Goal: Task Accomplishment & Management: Complete application form

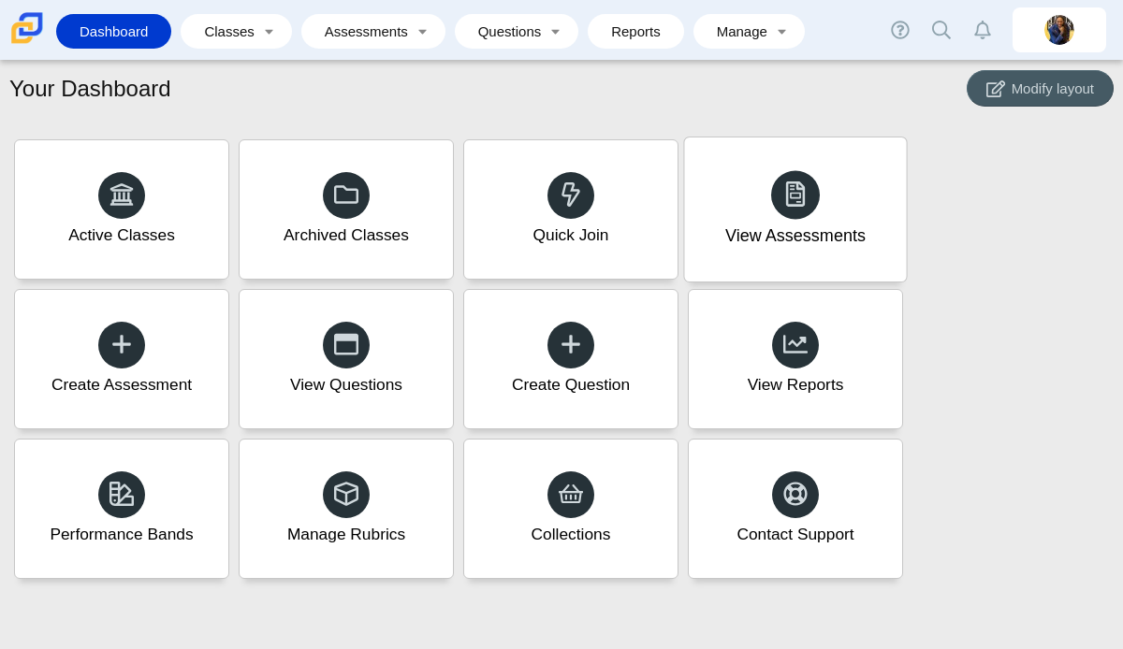
click at [797, 198] on use at bounding box center [796, 194] width 20 height 26
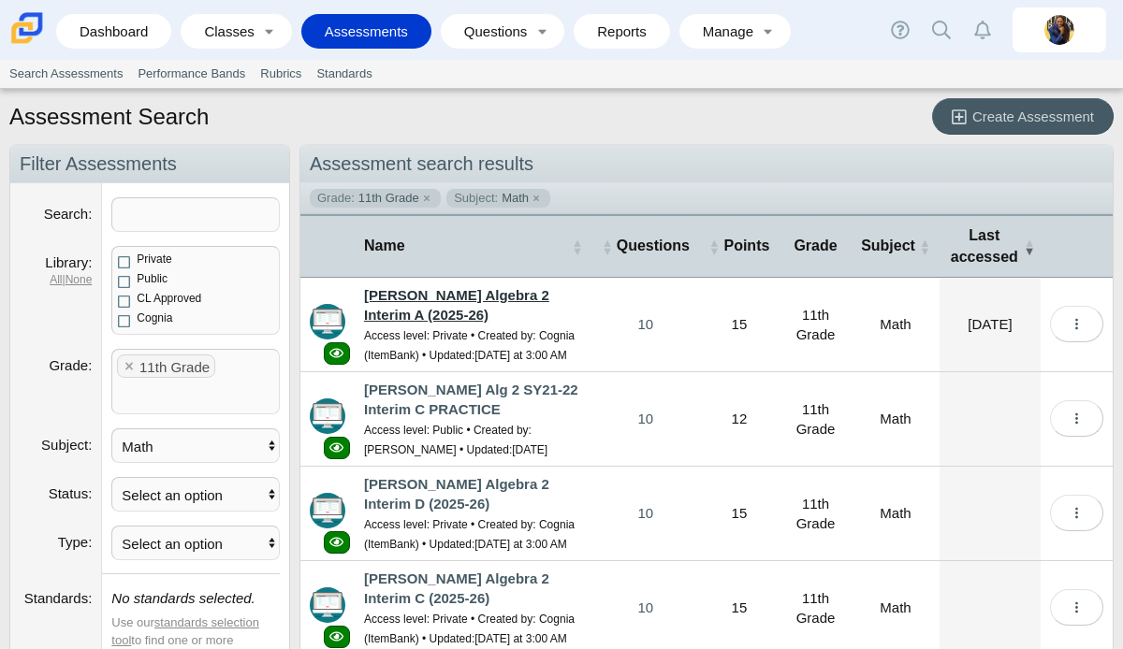
click at [510, 300] on link "[PERSON_NAME] Algebra 2 Interim A (2025-26)" at bounding box center [456, 305] width 185 height 36
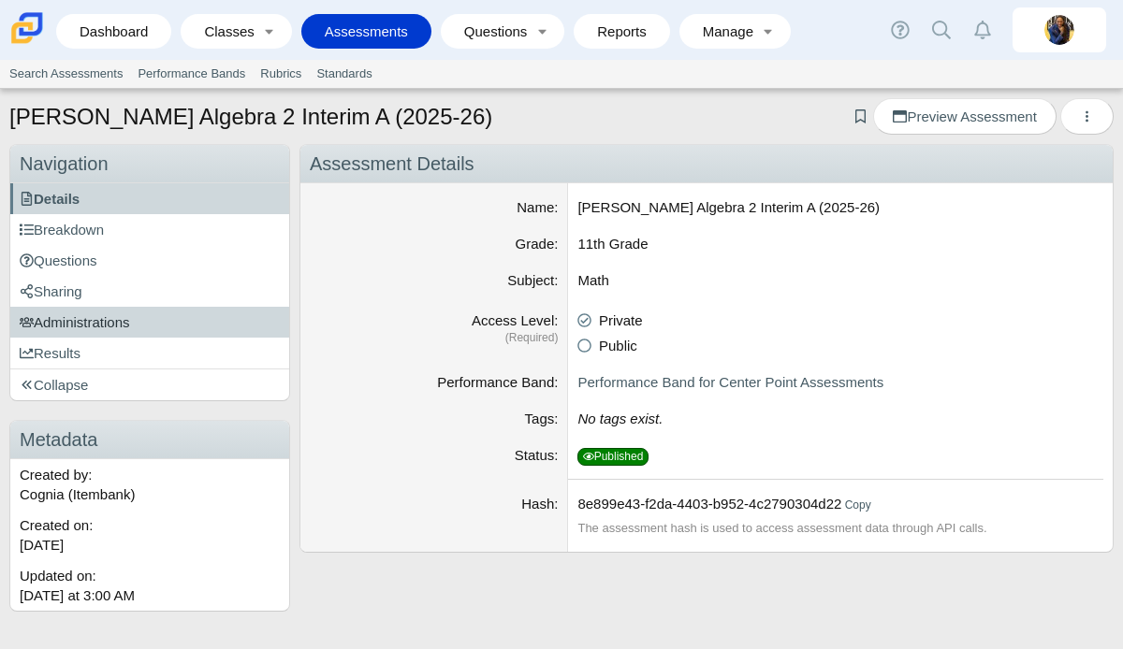
click at [138, 323] on link "Administrations" at bounding box center [149, 322] width 279 height 31
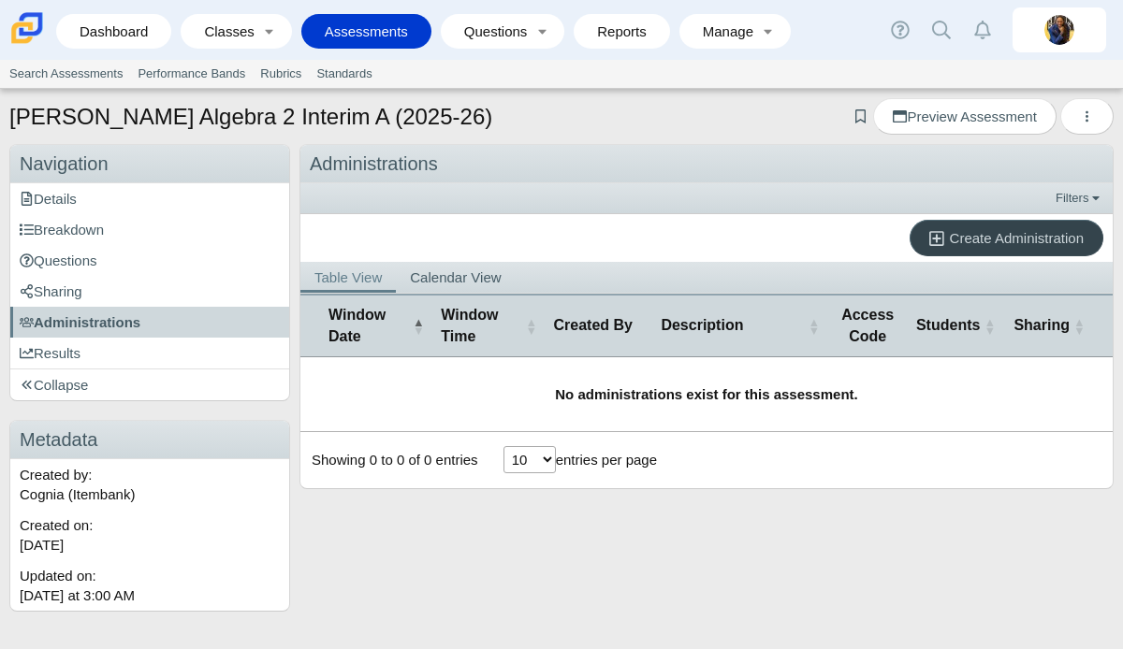
click at [956, 237] on span "Create Administration" at bounding box center [1017, 238] width 134 height 16
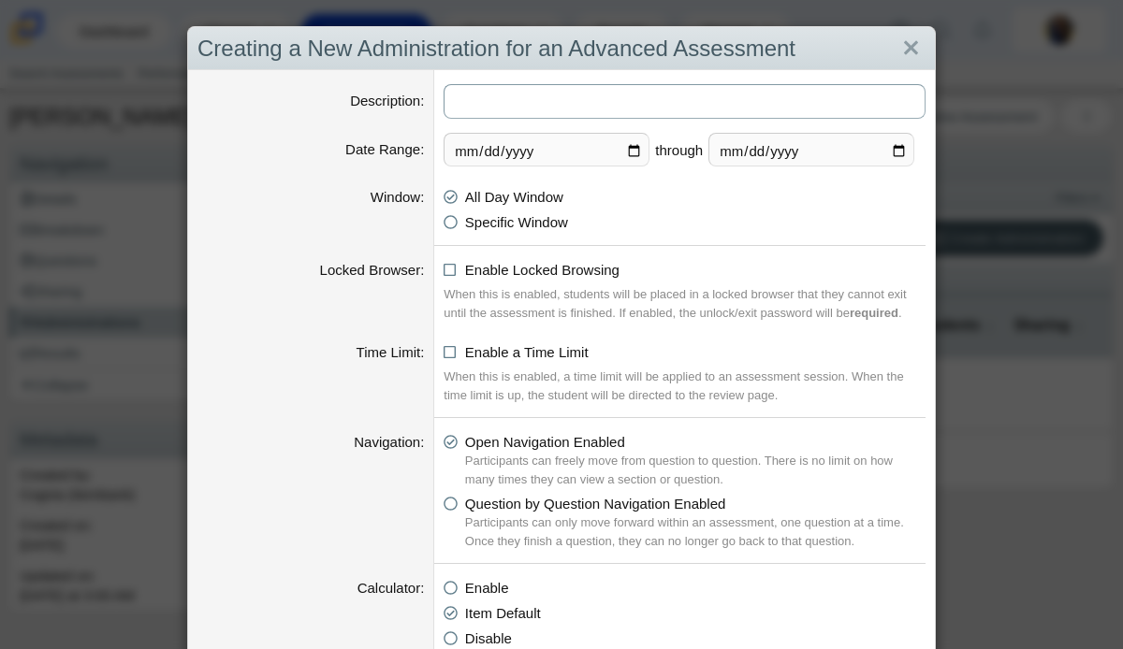
click at [512, 102] on input "Description" at bounding box center [685, 101] width 482 height 35
type input "[PERSON_NAME] - 1st Hour"
click at [635, 150] on input "[DATE]" at bounding box center [547, 150] width 206 height 34
type input "[DATE]"
click at [908, 148] on input "[DATE]" at bounding box center [811, 150] width 206 height 34
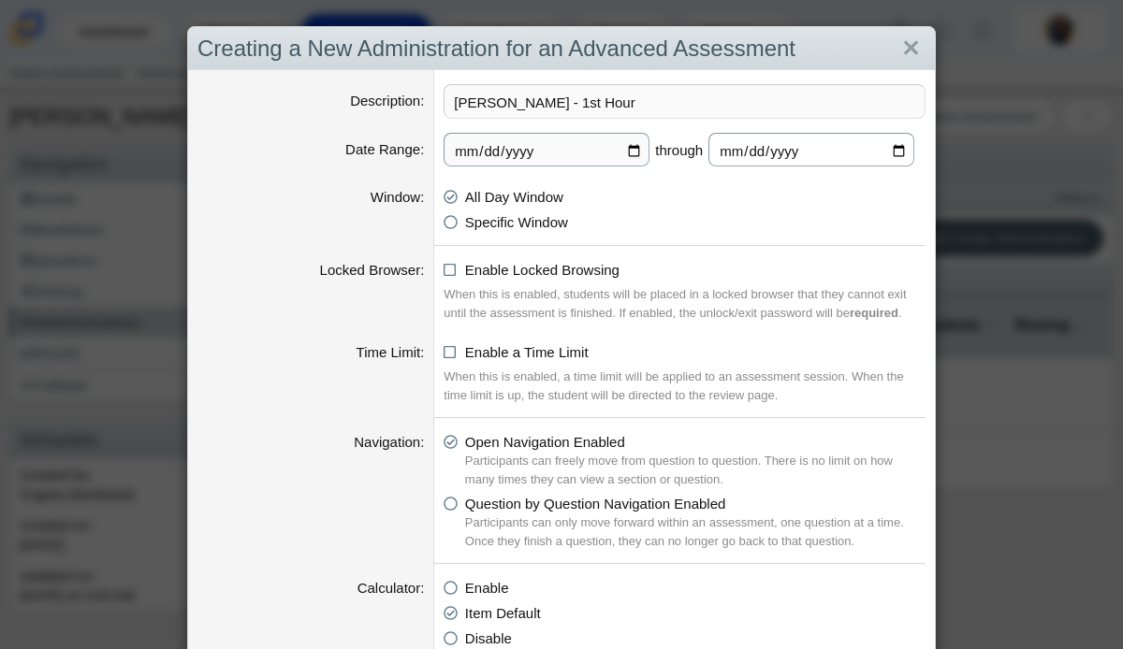
type input "[DATE]"
click at [455, 271] on icon at bounding box center [451, 266] width 14 height 13
click at [455, 271] on input "Enable Locked Browsing" at bounding box center [449, 265] width 12 height 12
checkbox input "true"
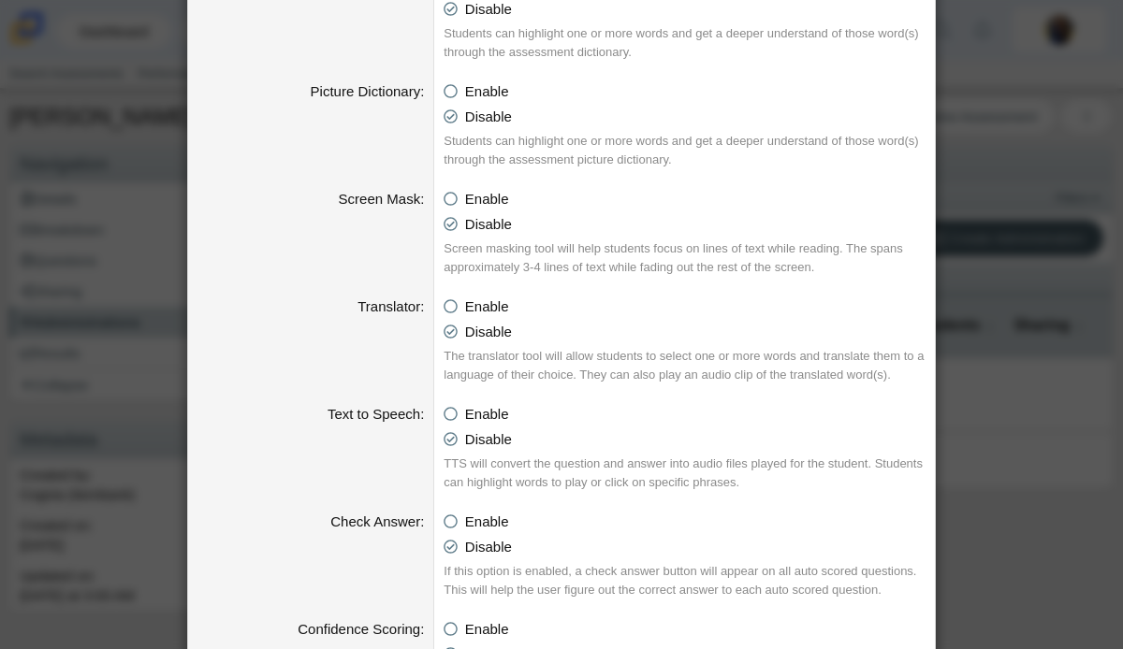
scroll to position [1972, 0]
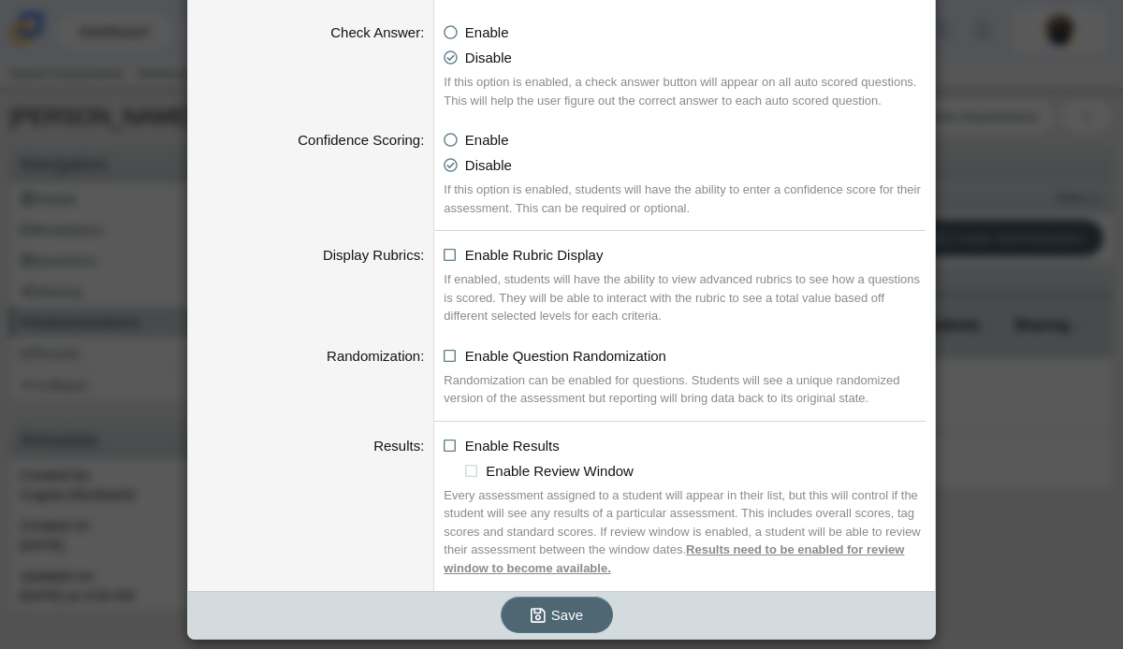
click at [552, 616] on span "Save" at bounding box center [567, 615] width 32 height 16
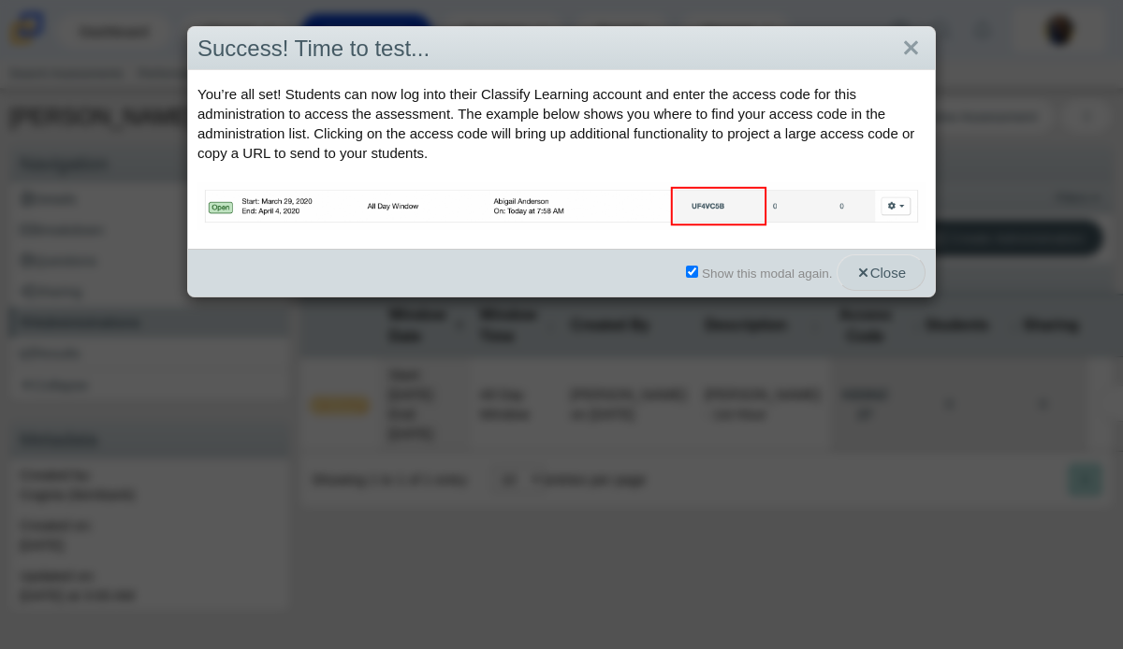
click at [871, 279] on span "Close" at bounding box center [881, 273] width 50 height 16
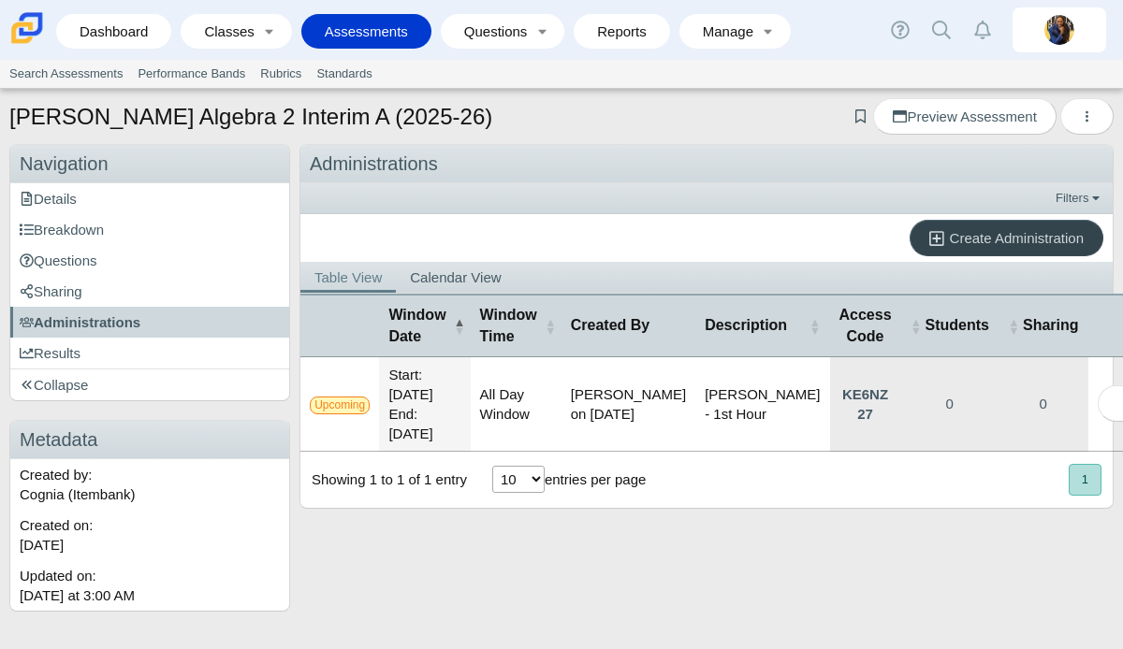
click at [951, 242] on span "Create Administration" at bounding box center [1017, 238] width 134 height 16
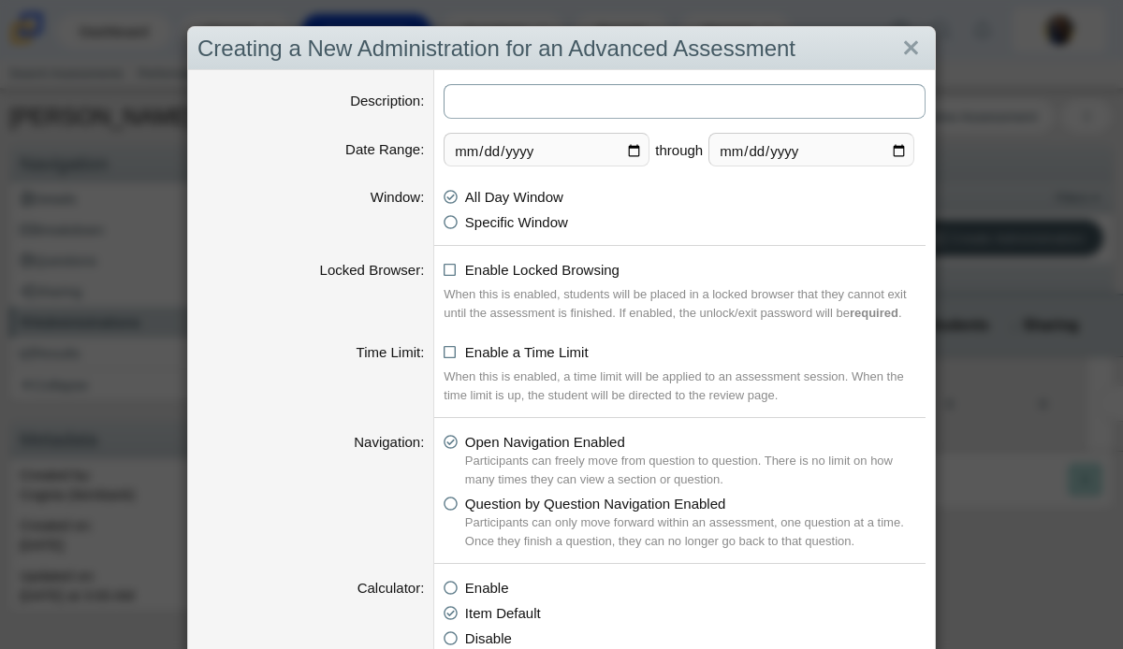
click at [565, 100] on input "Description" at bounding box center [685, 101] width 482 height 35
type input "[PERSON_NAME] - 2nd Hour"
click at [635, 147] on input "[DATE]" at bounding box center [547, 150] width 206 height 34
type input "[DATE]"
click at [907, 150] on input "[DATE]" at bounding box center [811, 150] width 206 height 34
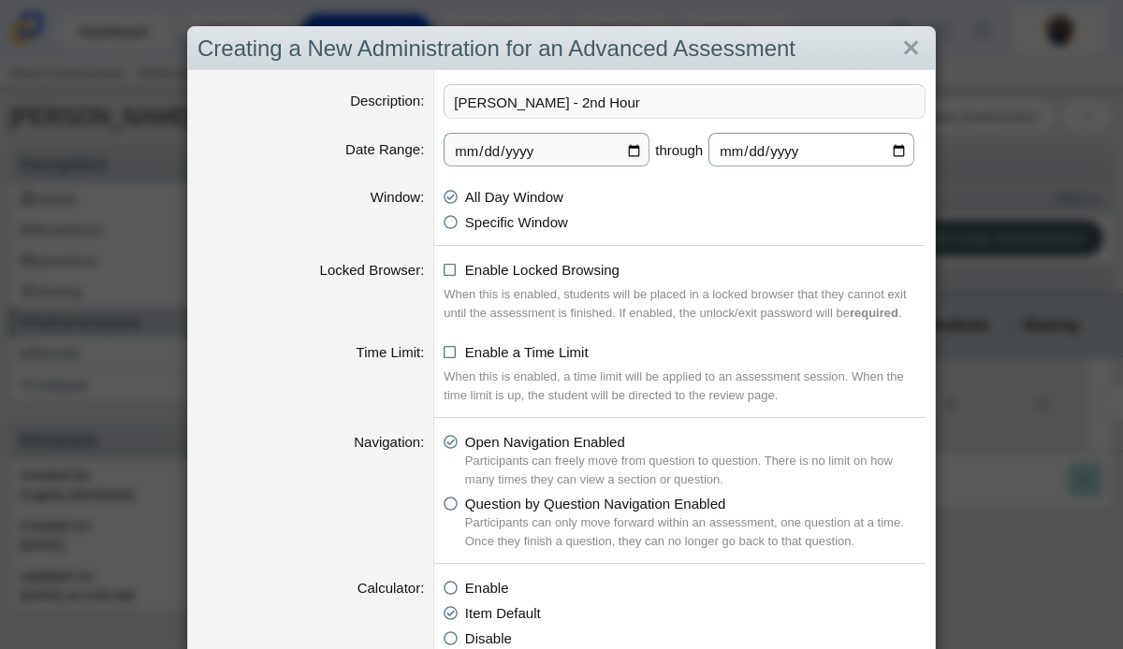
type input "[DATE]"
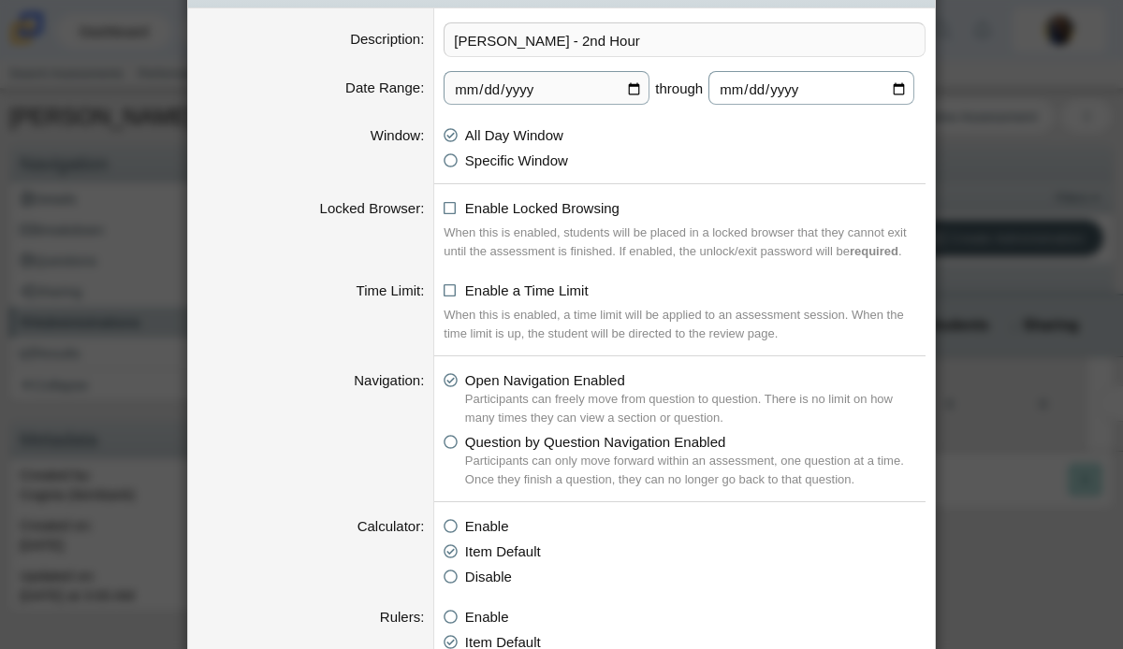
scroll to position [96, 0]
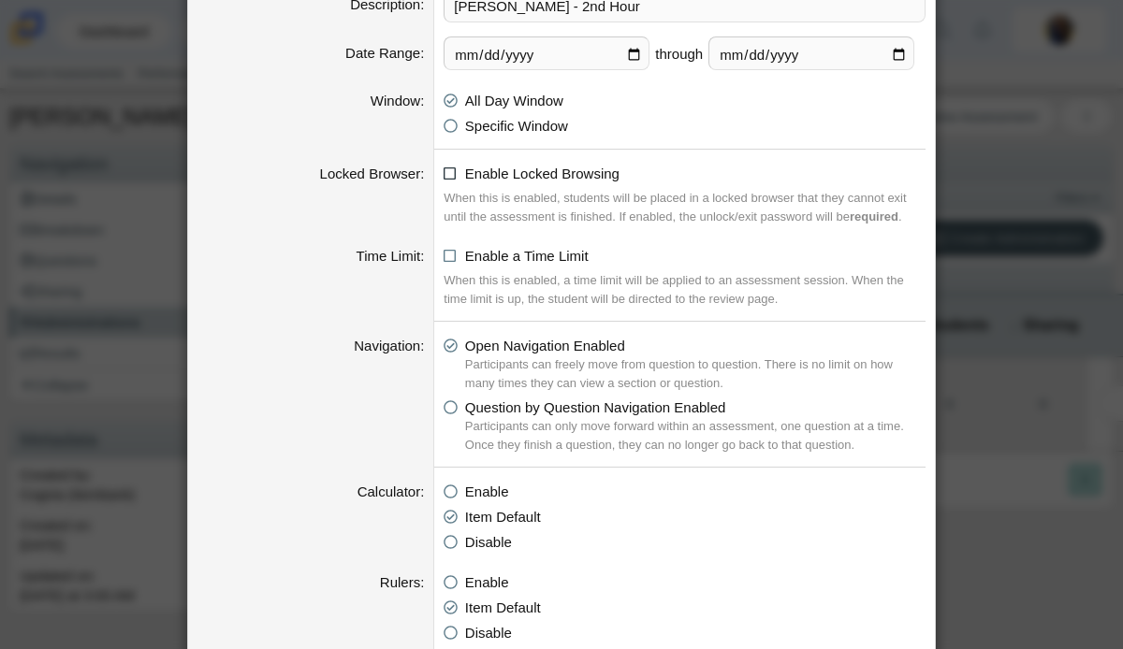
click at [448, 177] on icon at bounding box center [451, 170] width 14 height 13
click at [448, 175] on input "Enable Locked Browsing" at bounding box center [449, 169] width 12 height 12
checkbox input "true"
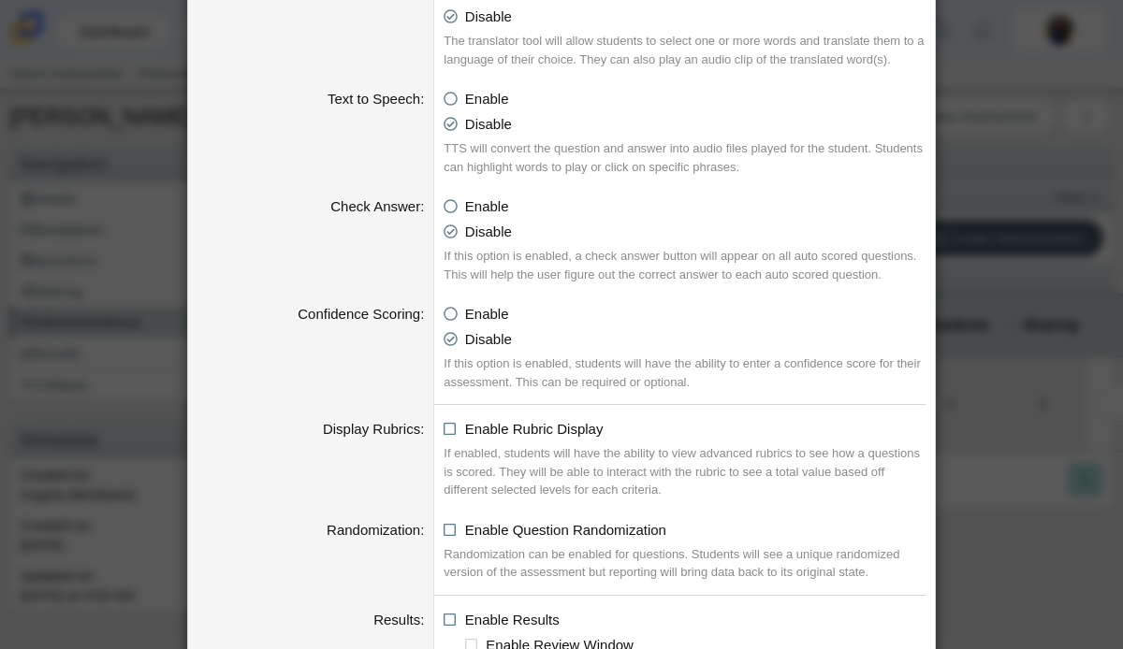
scroll to position [1972, 0]
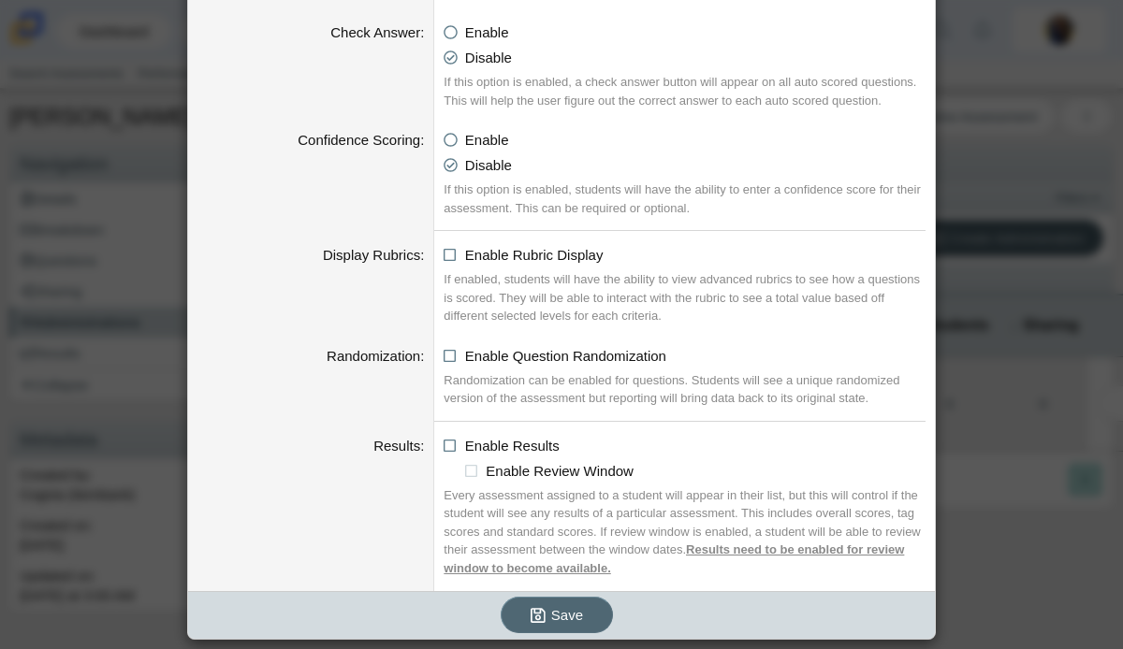
click at [548, 616] on icon "submit" at bounding box center [541, 615] width 21 height 20
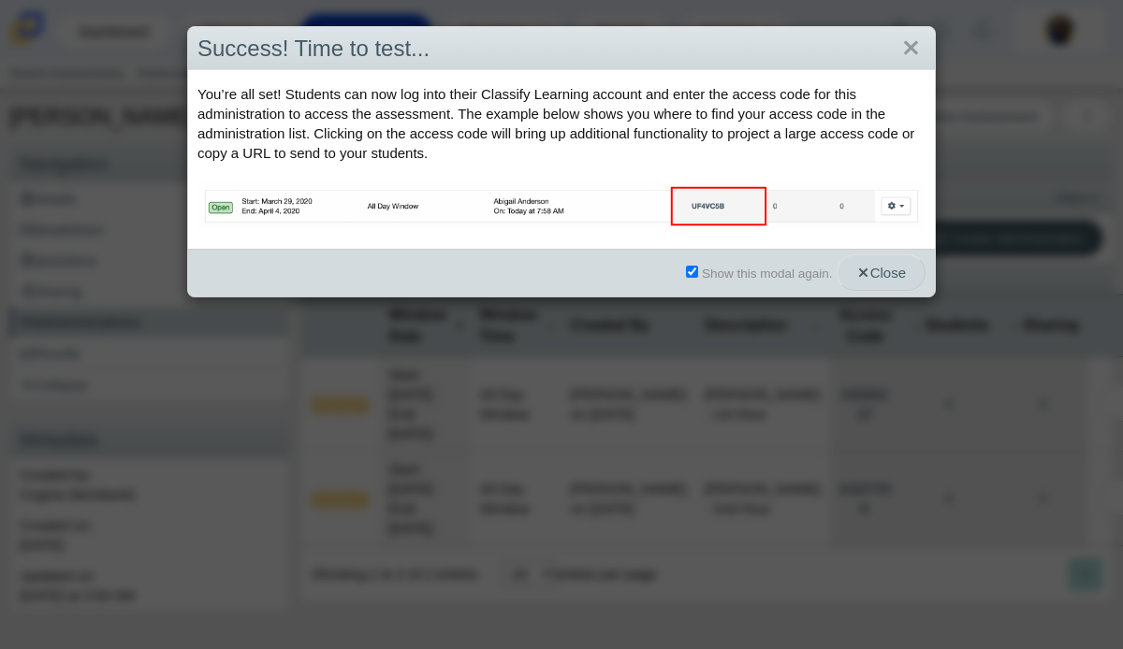
click at [867, 276] on span "Close" at bounding box center [881, 273] width 50 height 16
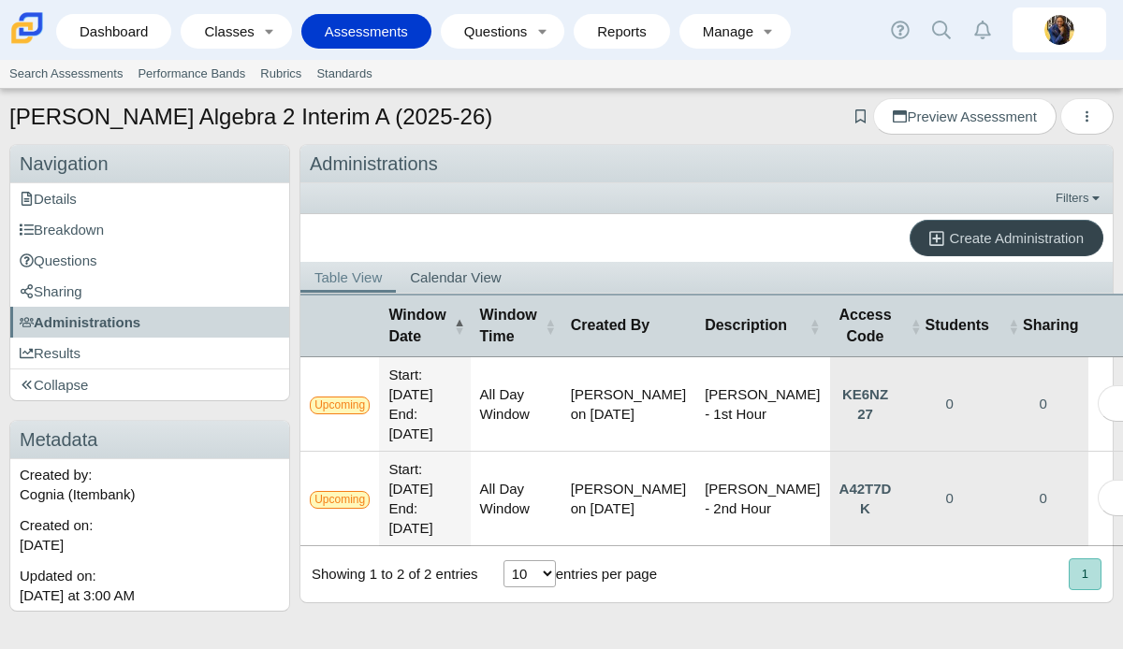
click at [986, 233] on span "Create Administration" at bounding box center [1017, 238] width 134 height 16
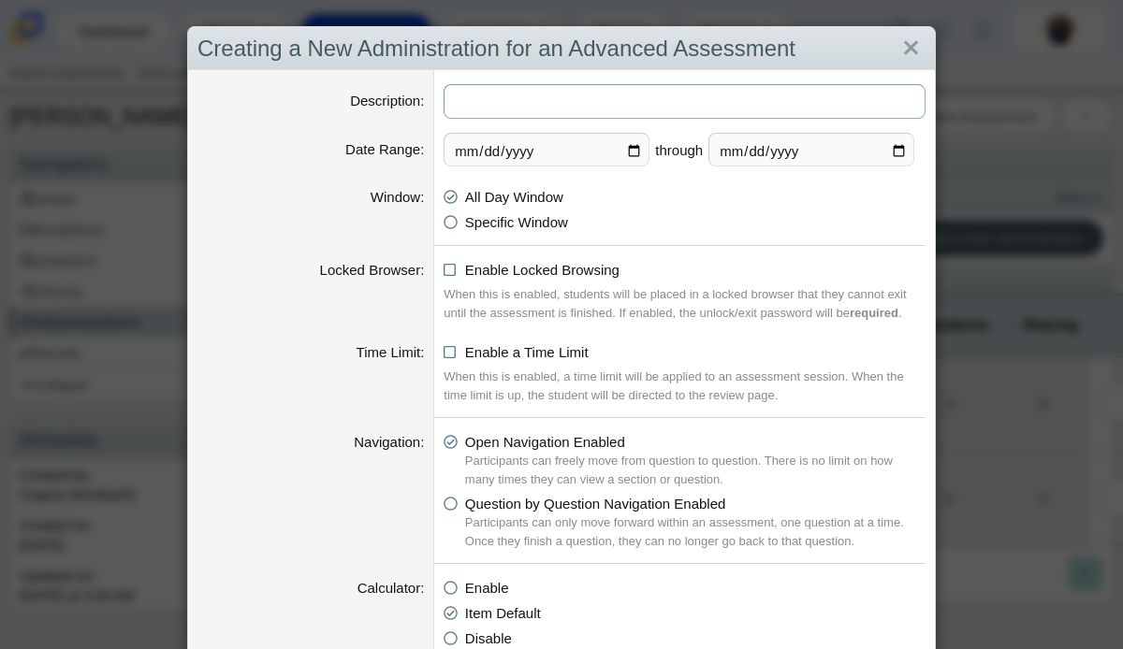
click at [653, 90] on input "Description" at bounding box center [685, 101] width 482 height 35
type input "[PERSON_NAME] - 4th Hour"
click at [637, 149] on input "[DATE]" at bounding box center [547, 150] width 206 height 34
type input "[DATE]"
click at [898, 140] on input "[DATE]" at bounding box center [811, 150] width 206 height 34
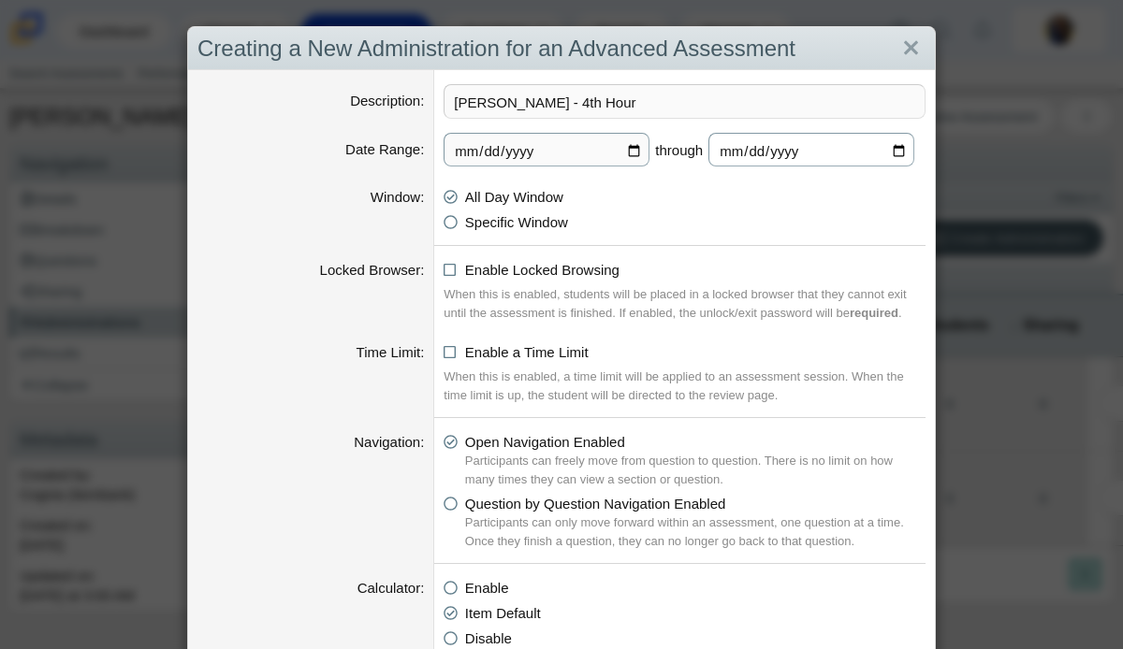
click at [898, 140] on input "[DATE]" at bounding box center [811, 150] width 206 height 34
click at [899, 154] on input "[DATE]" at bounding box center [811, 150] width 206 height 34
type input "[DATE]"
click at [447, 271] on icon at bounding box center [451, 266] width 14 height 13
click at [447, 271] on input "Enable Locked Browsing" at bounding box center [449, 265] width 12 height 12
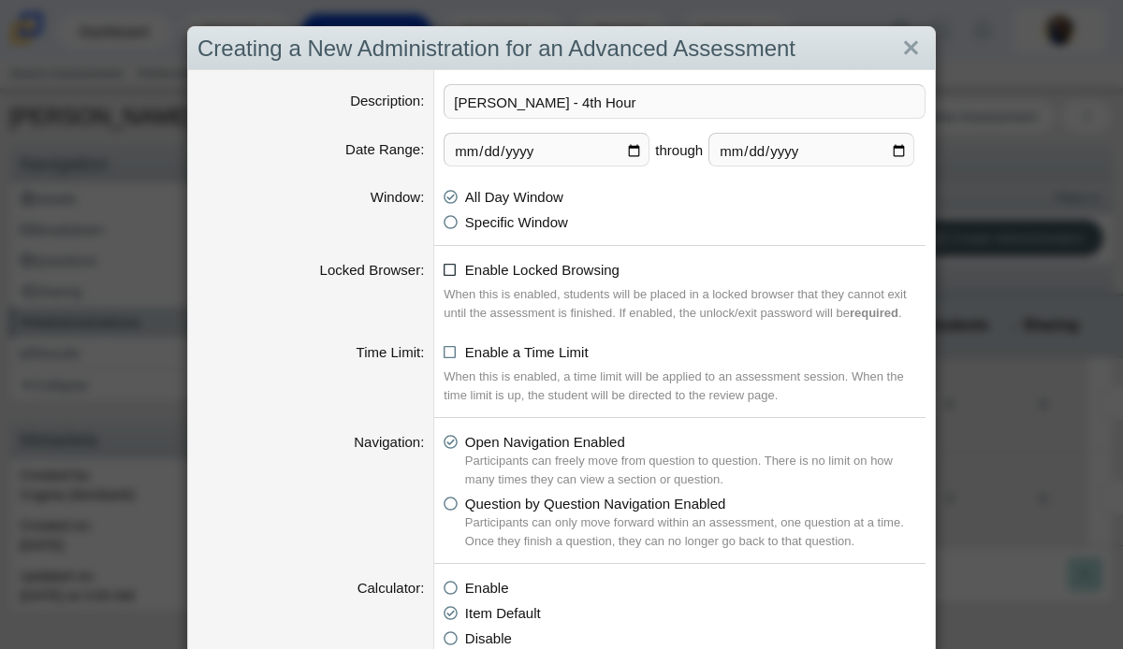
checkbox input "true"
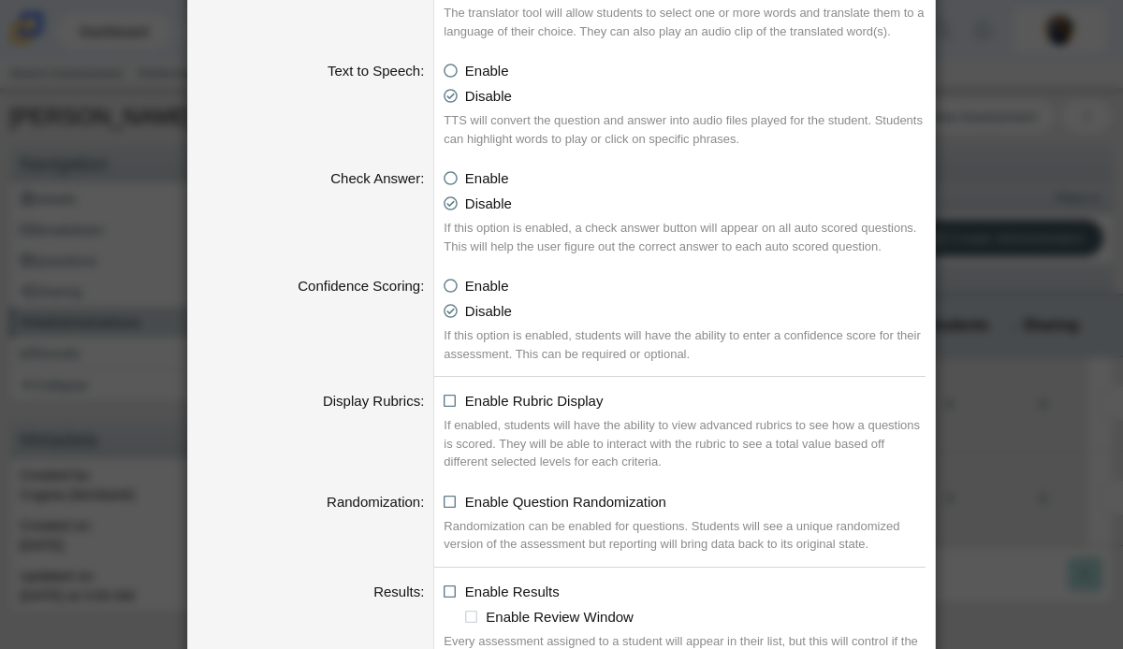
scroll to position [1972, 0]
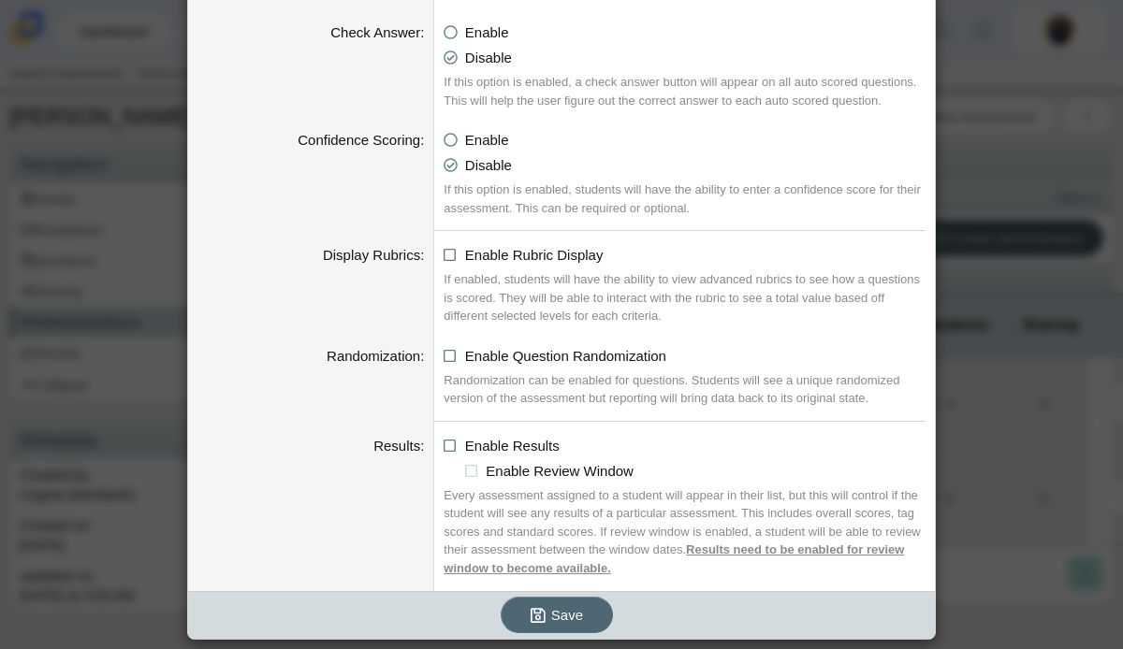
click at [572, 623] on button "Save" at bounding box center [557, 615] width 112 height 36
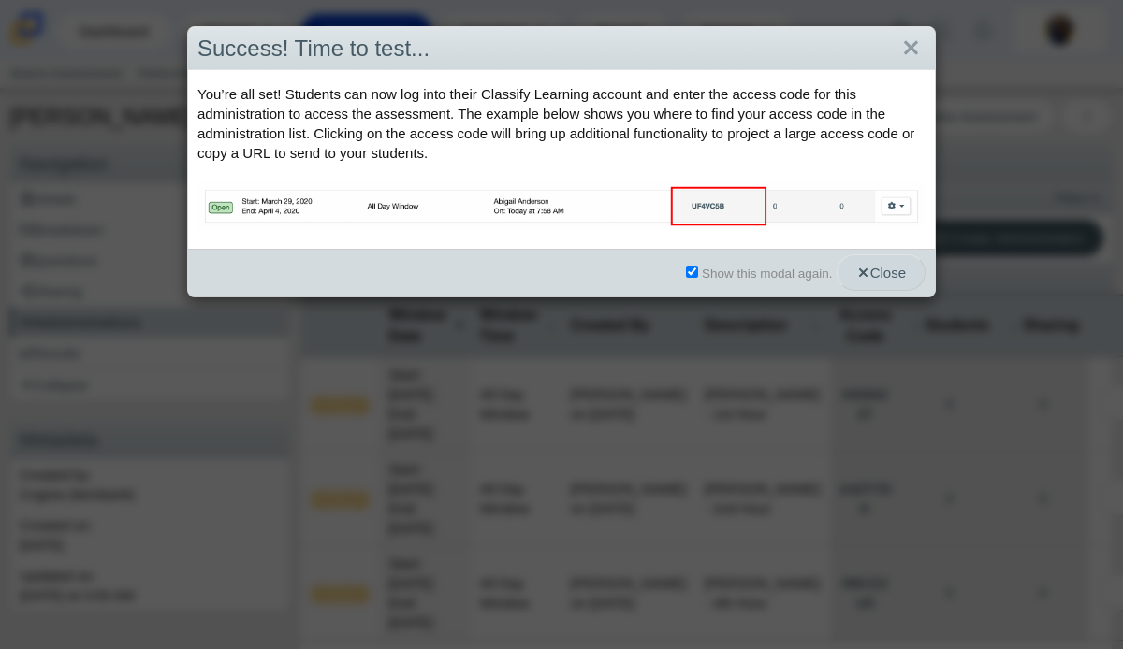
click at [858, 275] on use "button" at bounding box center [862, 273] width 8 height 8
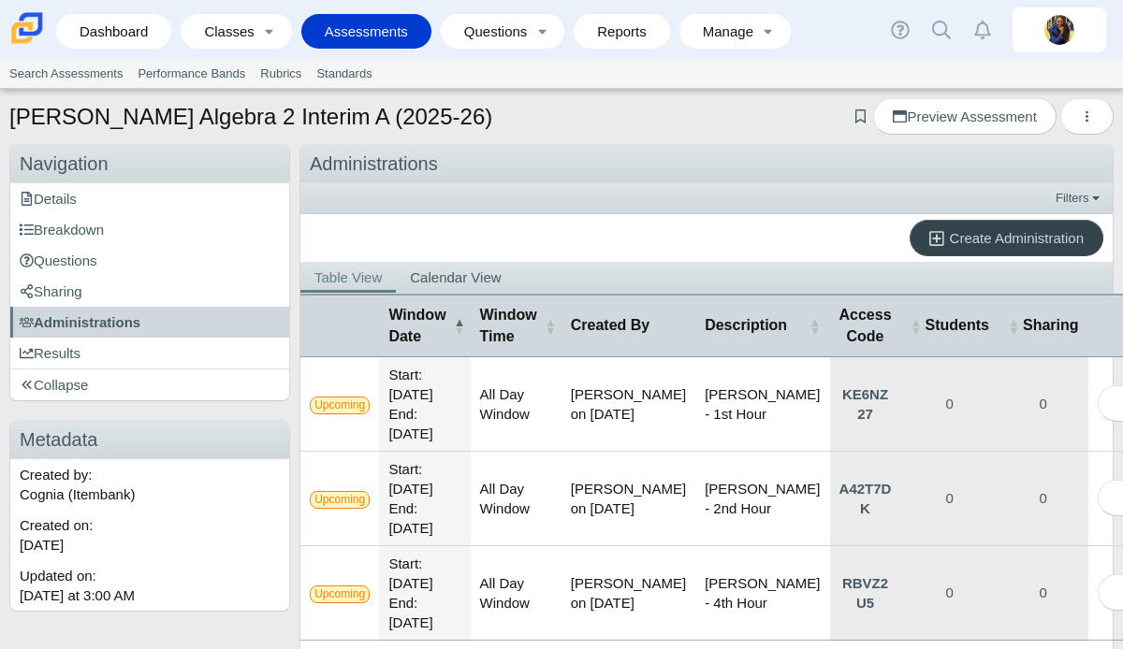
click at [957, 243] on span "Create Administration" at bounding box center [1017, 238] width 134 height 16
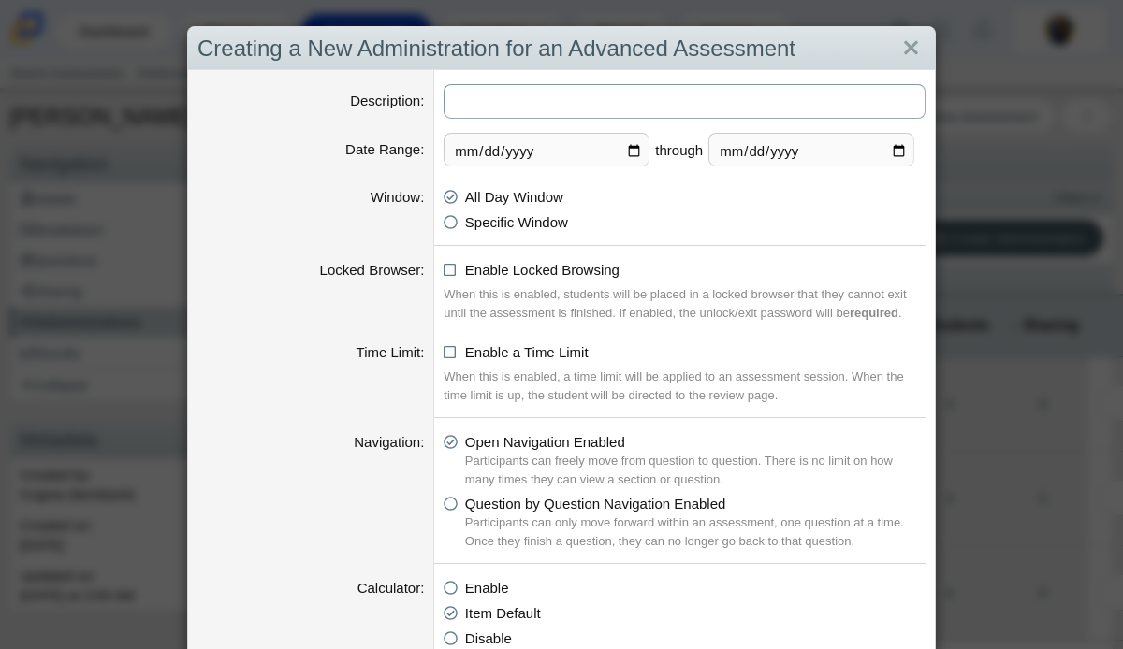
click at [605, 106] on input "Description" at bounding box center [685, 101] width 482 height 35
type input "[PERSON_NAME] - 7th Hour"
click at [505, 266] on span "Enable Locked Browsing" at bounding box center [542, 270] width 154 height 16
click at [455, 266] on input "Enable Locked Browsing" at bounding box center [449, 265] width 12 height 12
checkbox input "true"
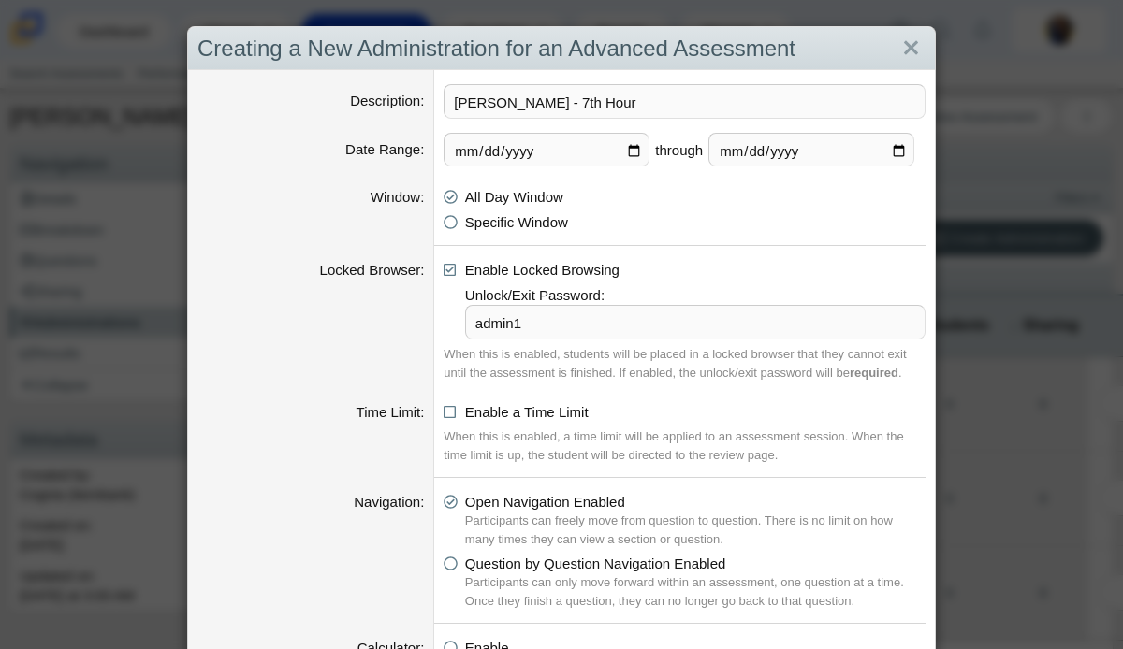
click at [635, 144] on input "2025-10-14" at bounding box center [547, 150] width 206 height 34
type input "2025-10-26"
click at [907, 145] on input "2025-10-20" at bounding box center [811, 150] width 206 height 34
type input "2025-11-01"
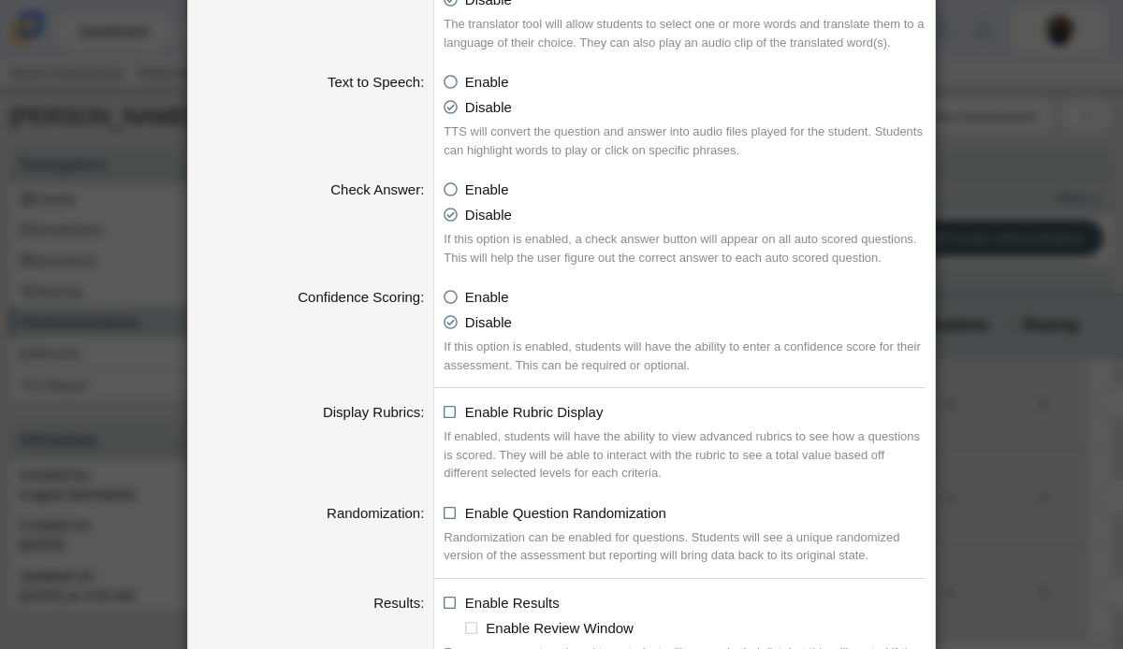
scroll to position [1972, 0]
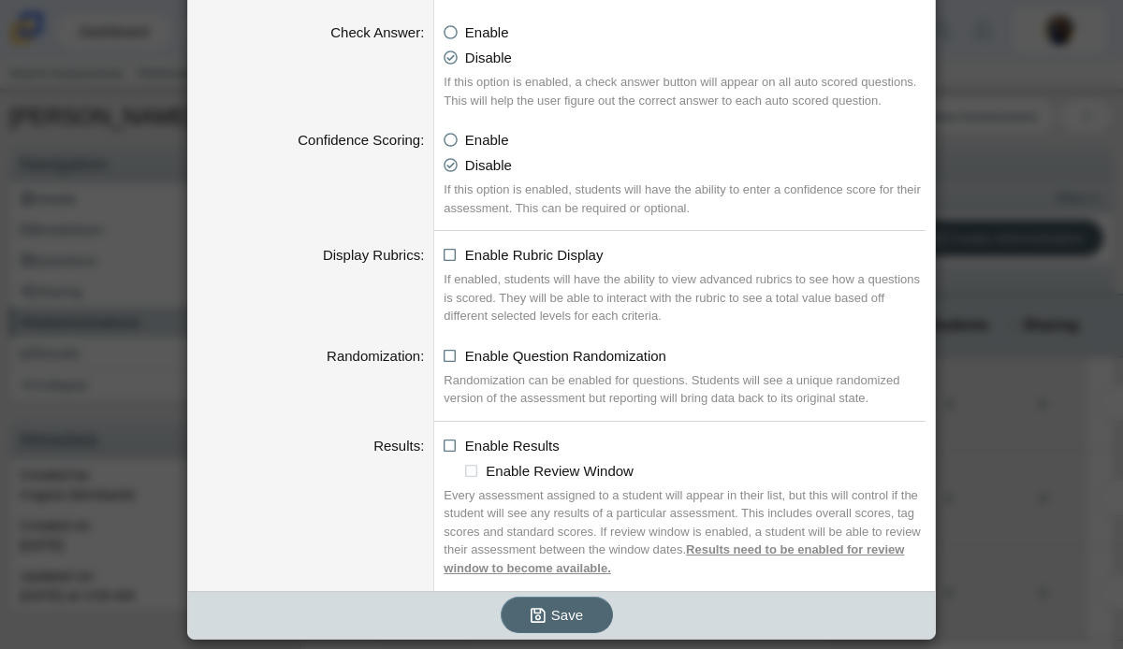
click at [561, 611] on span "Save" at bounding box center [567, 615] width 32 height 16
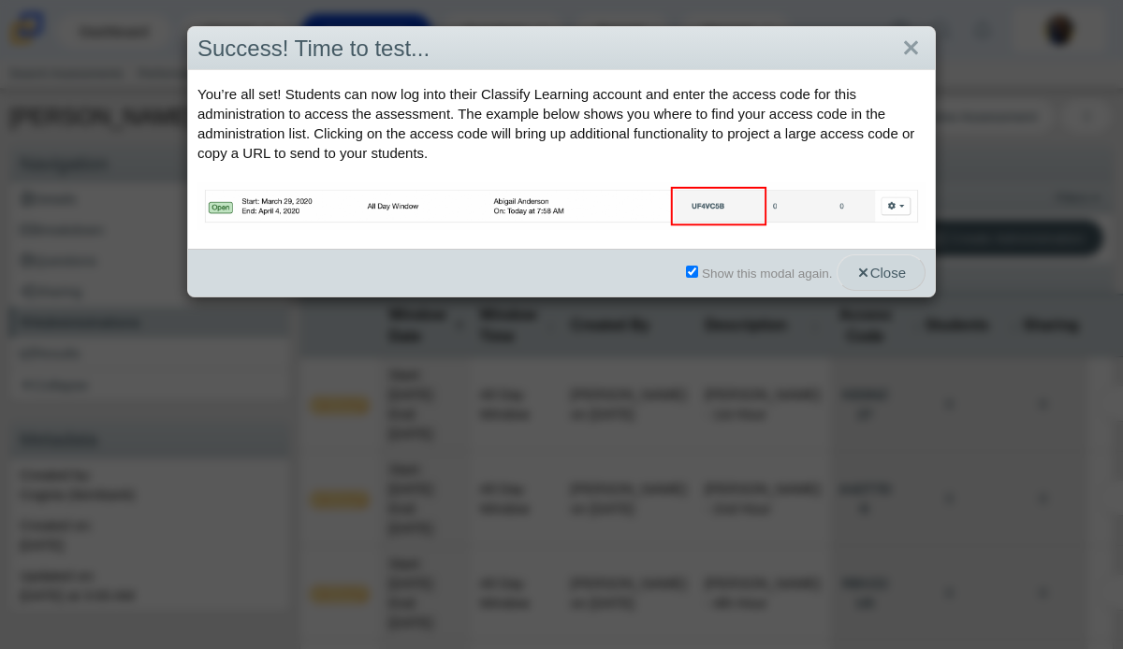
click at [867, 269] on span "Close" at bounding box center [881, 273] width 50 height 16
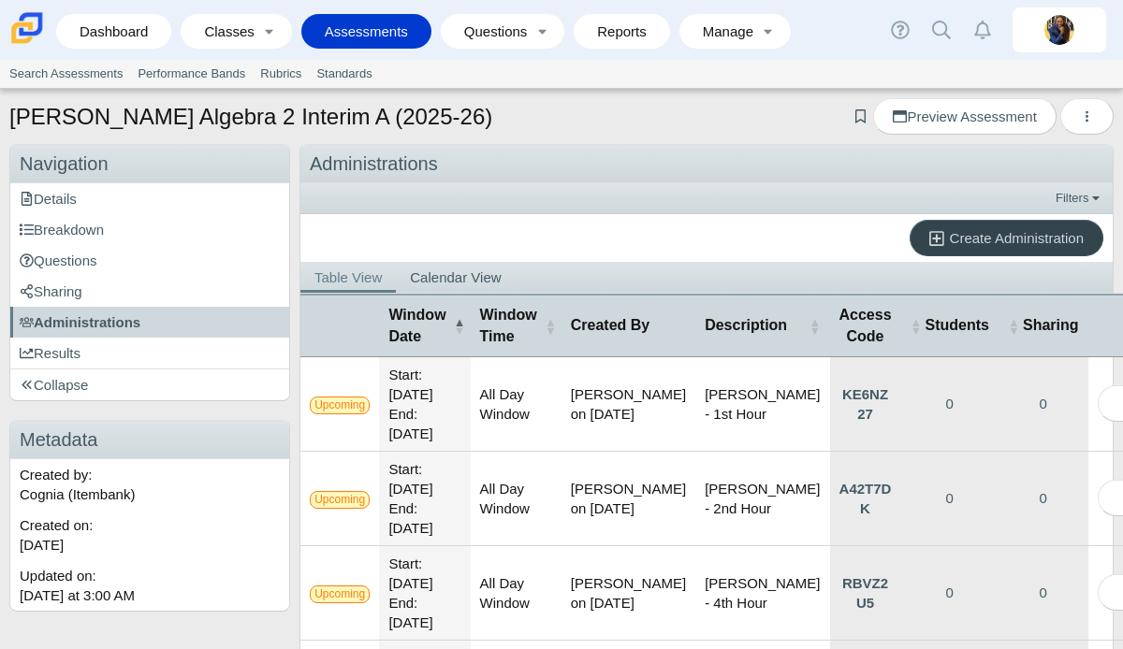
click at [950, 234] on span "Create Administration" at bounding box center [1017, 238] width 134 height 16
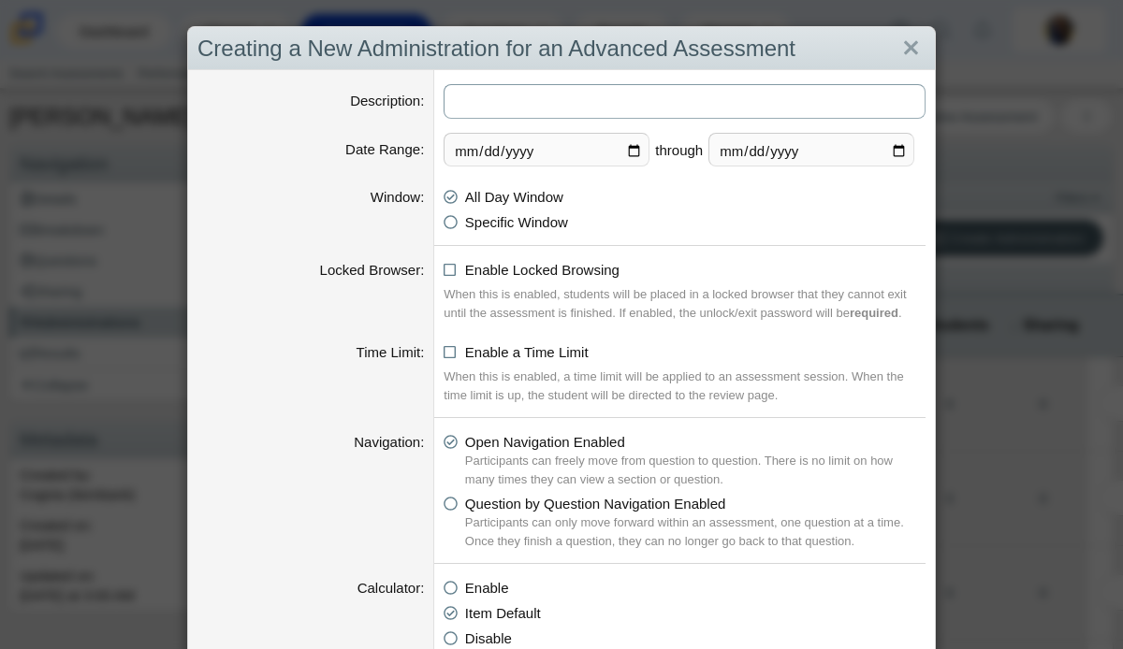
click at [564, 109] on input "Description" at bounding box center [685, 101] width 482 height 35
type input "[PERSON_NAME]/[PERSON_NAME] Support Group"
click at [635, 151] on input "[DATE]" at bounding box center [547, 150] width 206 height 34
type input "[DATE]"
click at [900, 151] on input "2025-10-20" at bounding box center [811, 150] width 206 height 34
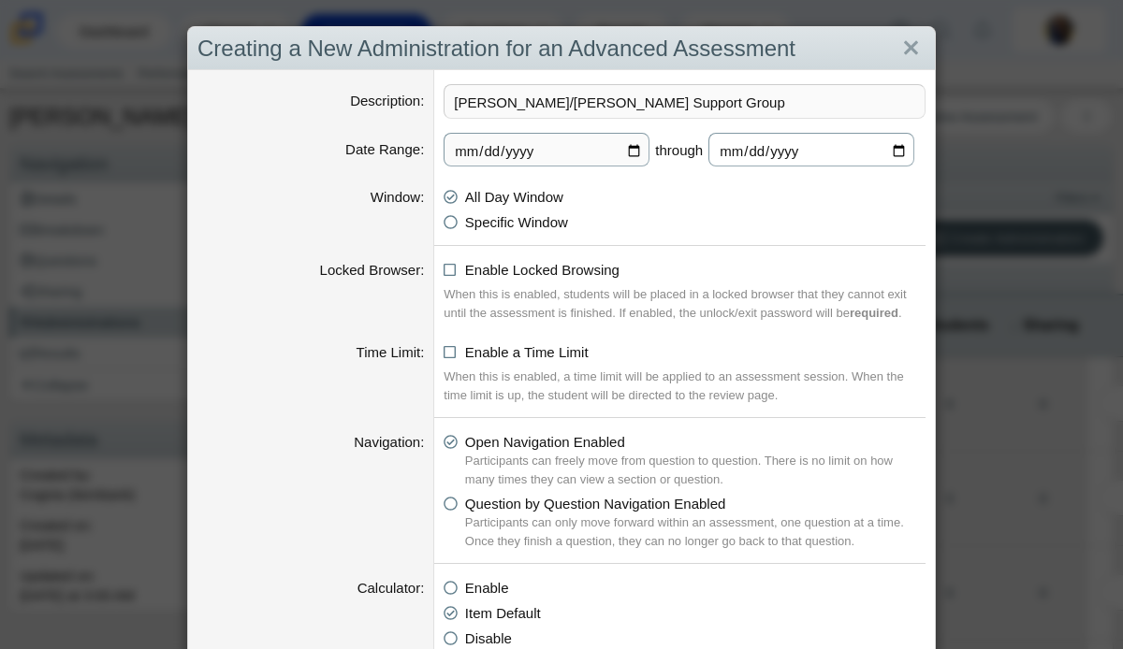
type input "2025-11-01"
click at [453, 272] on icon at bounding box center [451, 266] width 14 height 13
click at [453, 271] on input "Enable Locked Browsing" at bounding box center [449, 265] width 12 height 12
checkbox input "true"
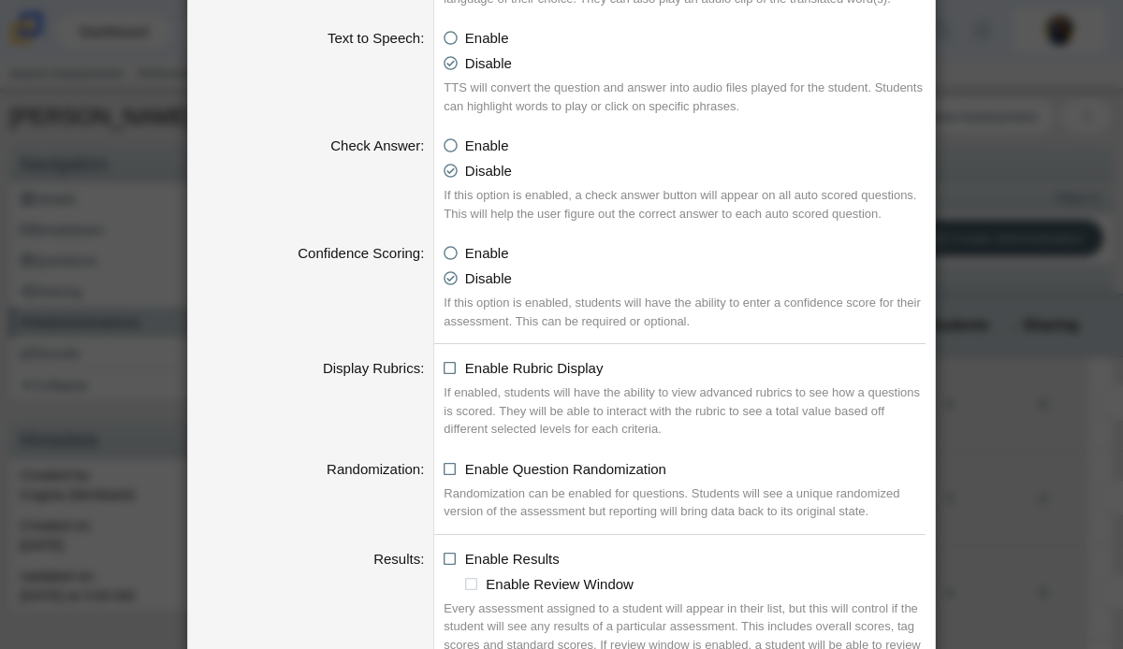
scroll to position [1972, 0]
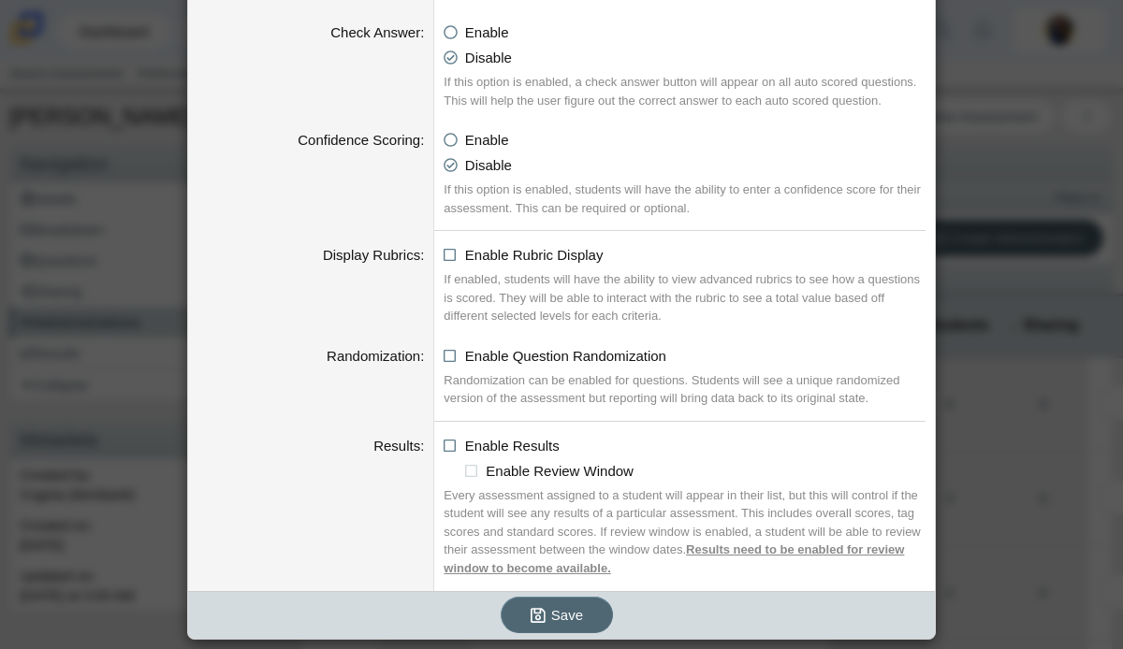
click at [554, 620] on span "Save" at bounding box center [567, 615] width 32 height 16
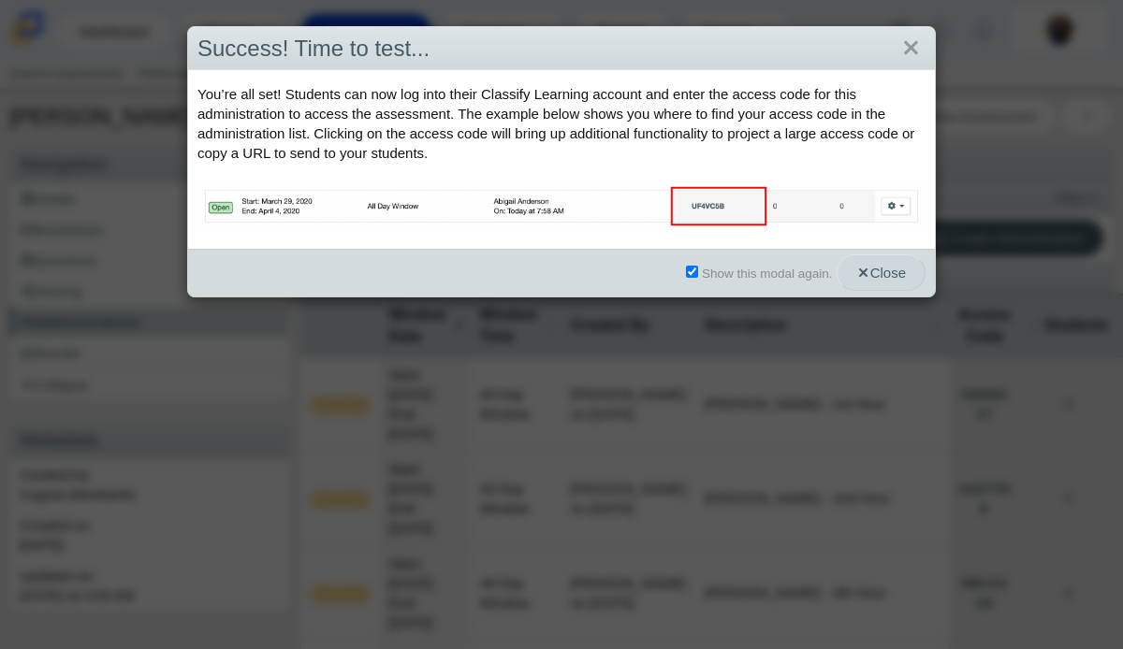
click at [879, 267] on span "Close" at bounding box center [881, 273] width 50 height 16
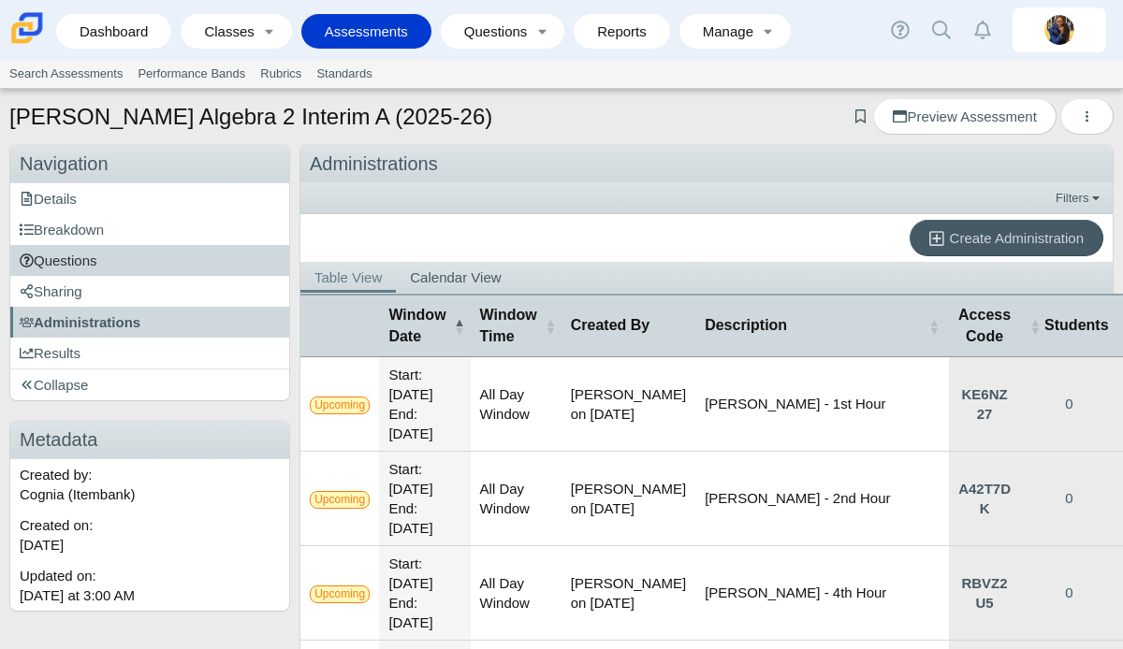
click at [85, 254] on span "Questions" at bounding box center [59, 261] width 78 height 16
